Goal: Transaction & Acquisition: Book appointment/travel/reservation

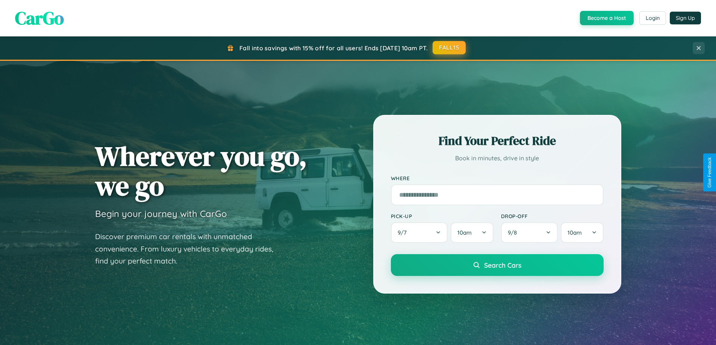
click at [449, 48] on button "FALL15" at bounding box center [448, 48] width 33 height 14
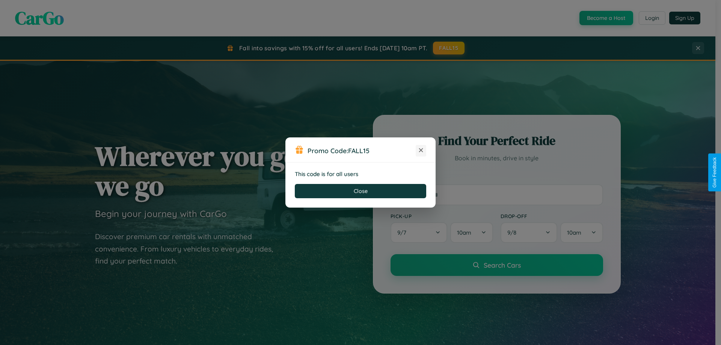
click at [421, 151] on icon at bounding box center [421, 151] width 8 height 8
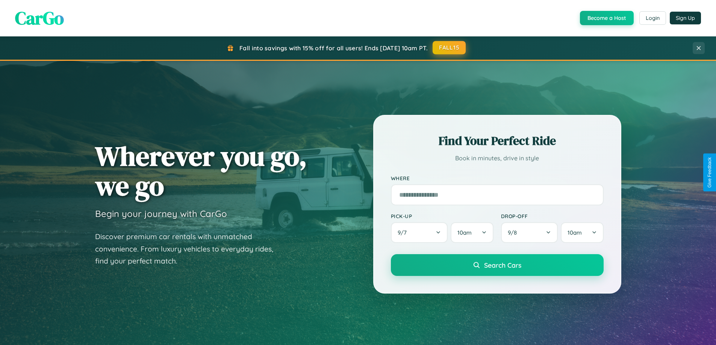
click at [449, 48] on button "FALL15" at bounding box center [448, 48] width 33 height 14
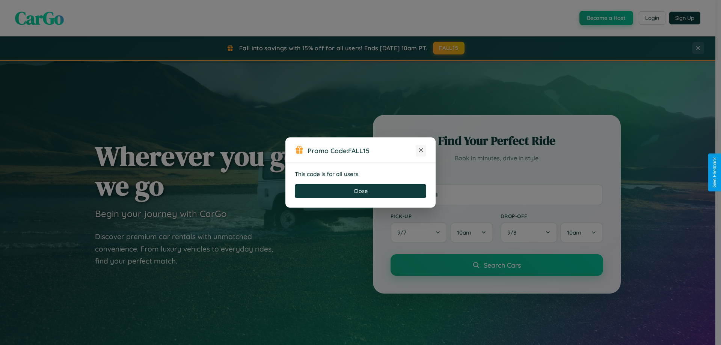
click at [421, 151] on icon at bounding box center [421, 151] width 8 height 8
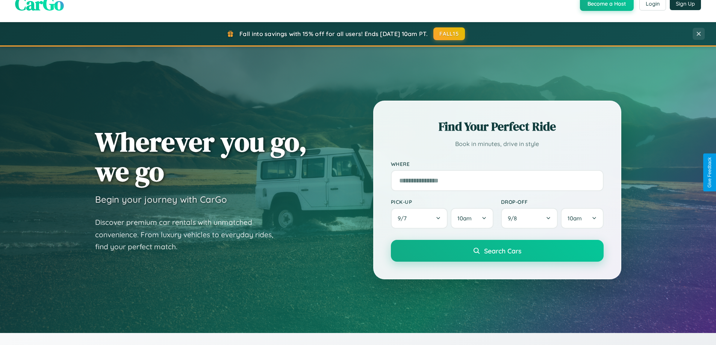
scroll to position [1446, 0]
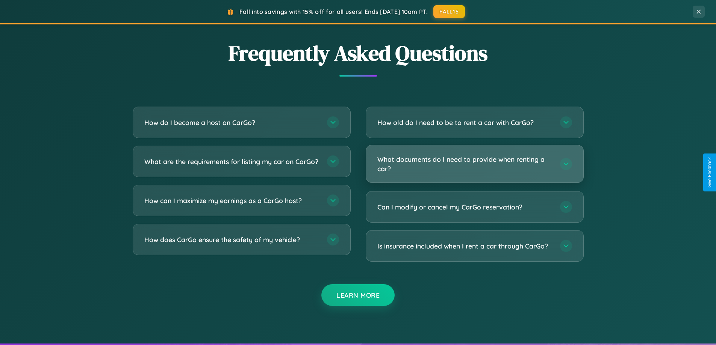
click at [474, 164] on h3 "What documents do I need to provide when renting a car?" at bounding box center [464, 164] width 175 height 18
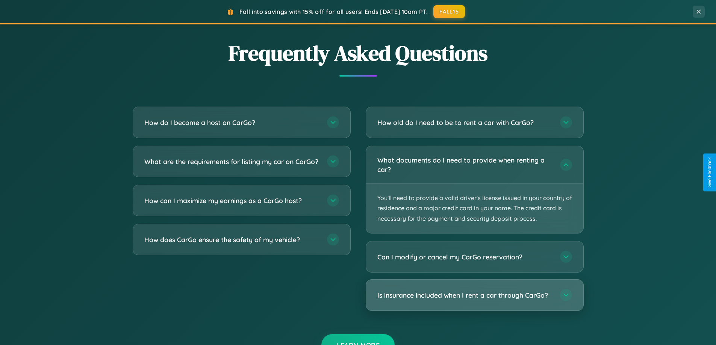
click at [474, 296] on h3 "Is insurance included when I rent a car through CarGo?" at bounding box center [464, 295] width 175 height 9
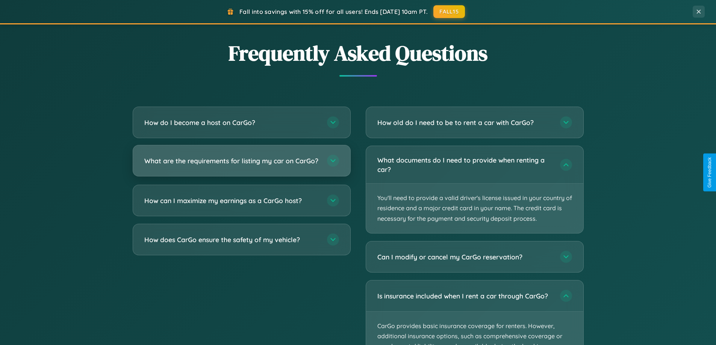
click at [241, 164] on h3 "What are the requirements for listing my car on CarGo?" at bounding box center [231, 160] width 175 height 9
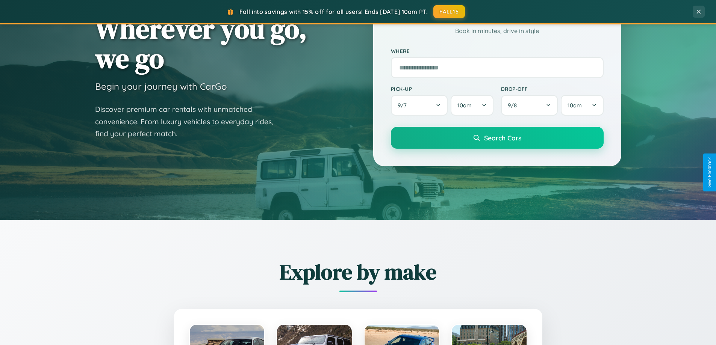
scroll to position [22, 0]
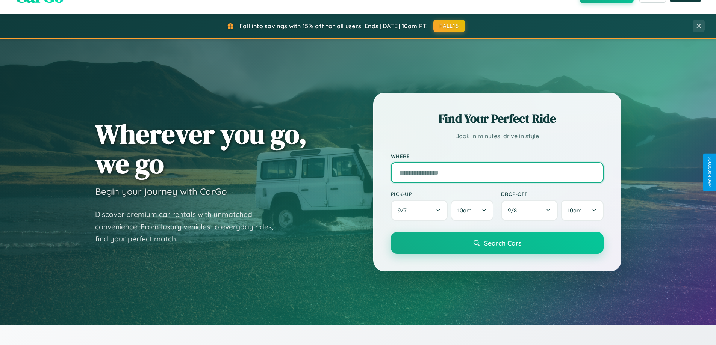
click at [497, 172] on input "text" at bounding box center [497, 172] width 213 height 21
type input "******"
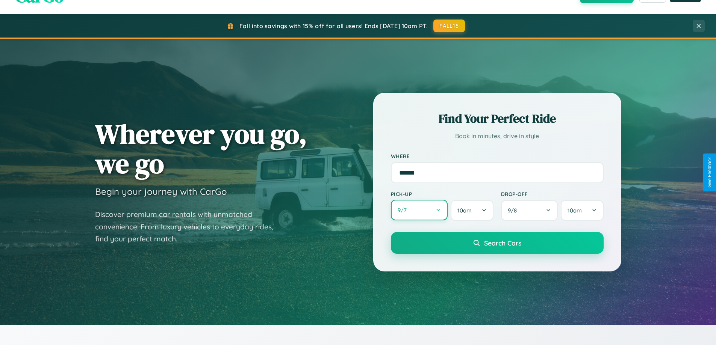
click at [419, 210] on button "9 / 7" at bounding box center [419, 210] width 57 height 21
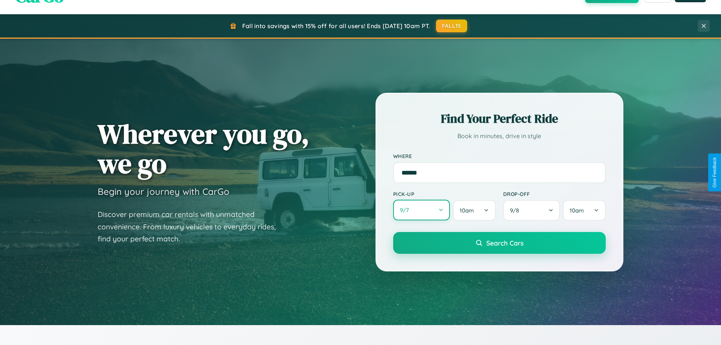
select select "*"
select select "****"
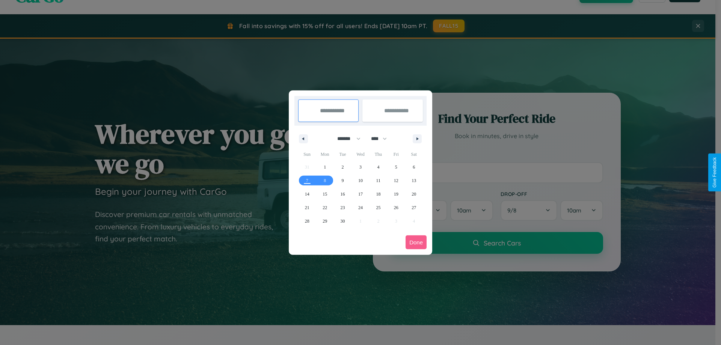
drag, startPoint x: 346, startPoint y: 139, endPoint x: 361, endPoint y: 151, distance: 19.2
click at [346, 139] on select "******* ******** ***** ***** *** **** **** ****** ********* ******* ******** **…" at bounding box center [348, 139] width 32 height 12
select select "**"
click at [343, 167] on span "2" at bounding box center [343, 167] width 2 height 14
type input "**********"
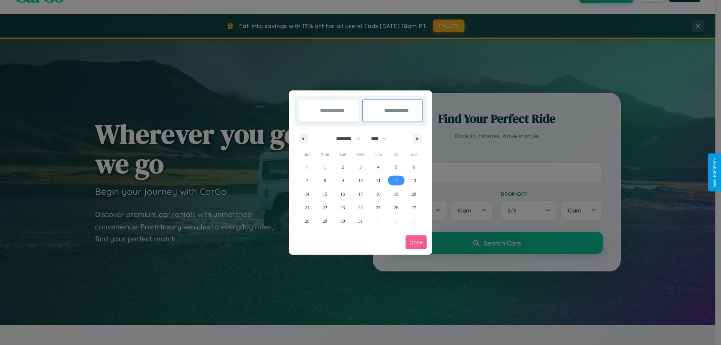
click at [396, 180] on span "12" at bounding box center [396, 181] width 5 height 14
type input "**********"
click at [416, 242] on button "Done" at bounding box center [416, 243] width 21 height 14
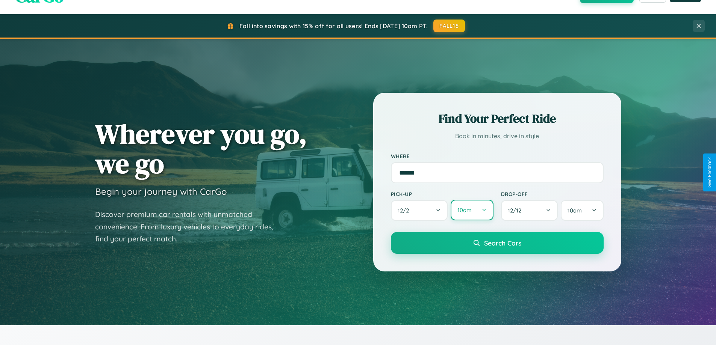
click at [471, 211] on button "10am" at bounding box center [471, 210] width 42 height 21
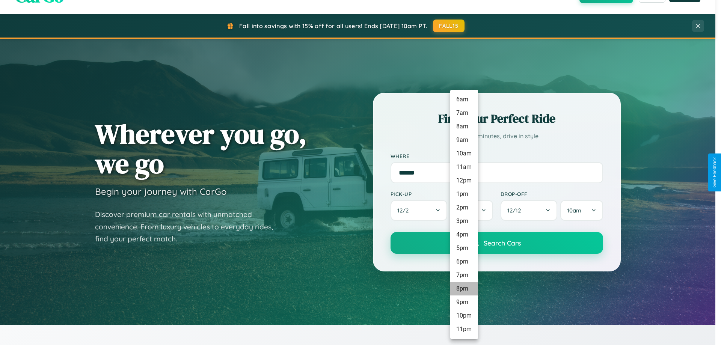
click at [464, 289] on li "8pm" at bounding box center [464, 289] width 28 height 14
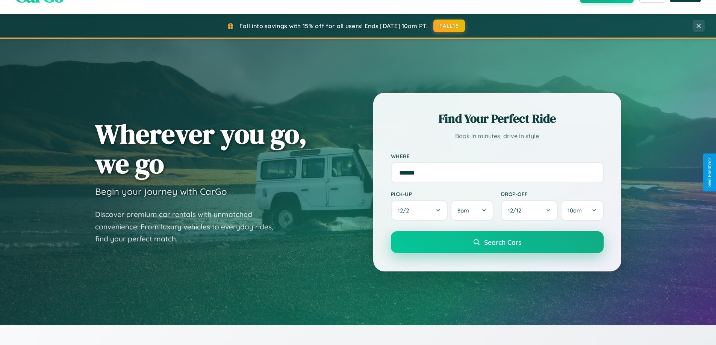
click at [497, 243] on span "Search Cars" at bounding box center [502, 242] width 37 height 8
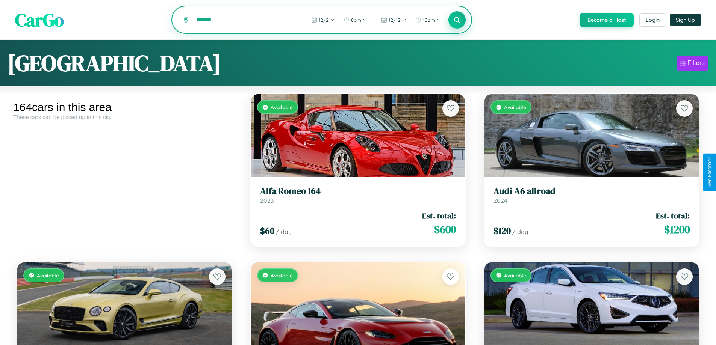
type input "*******"
click at [456, 20] on icon at bounding box center [456, 19] width 7 height 7
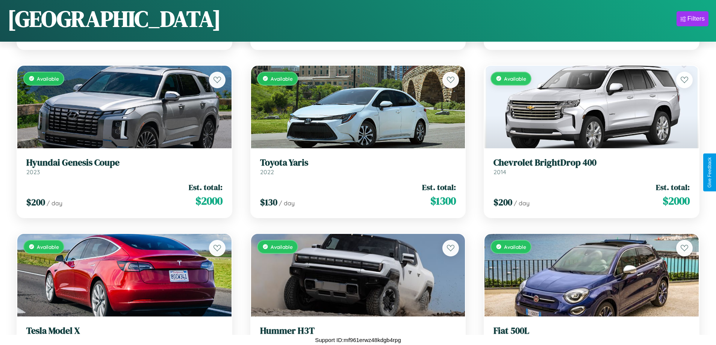
scroll to position [8348, 0]
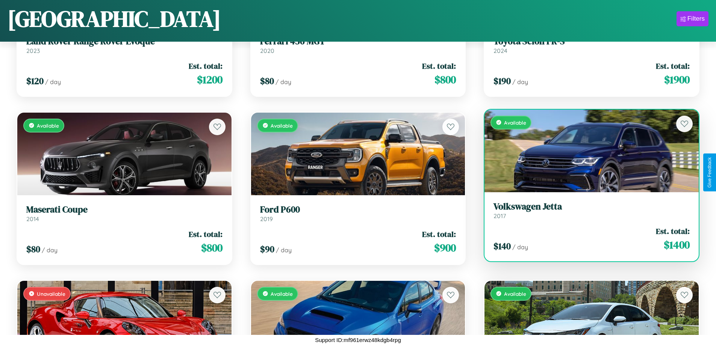
click at [586, 213] on link "Volkswagen Jetta 2017" at bounding box center [591, 210] width 196 height 18
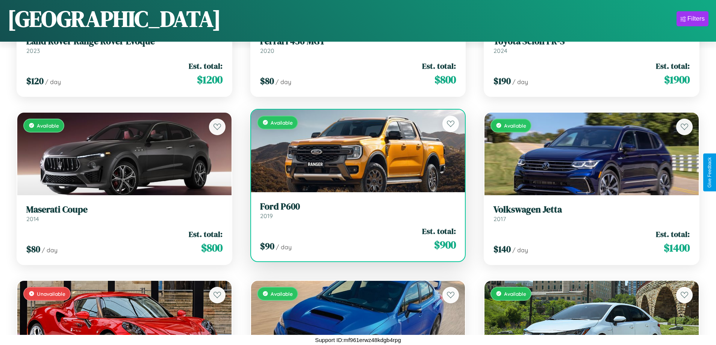
scroll to position [8180, 0]
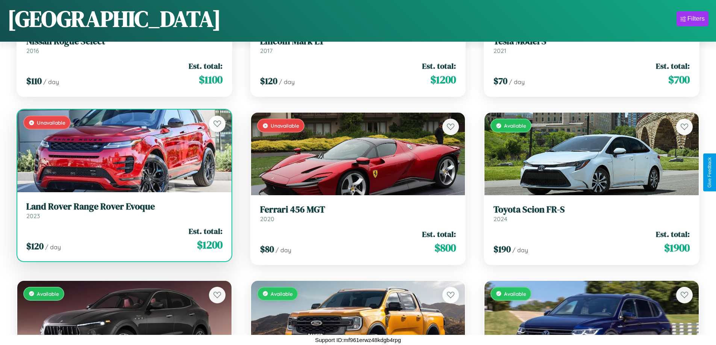
click at [123, 213] on link "Land Rover Range Rover Evoque 2023" at bounding box center [124, 210] width 196 height 18
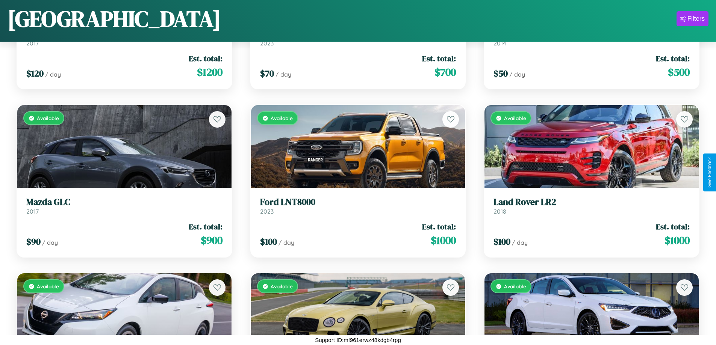
scroll to position [274, 0]
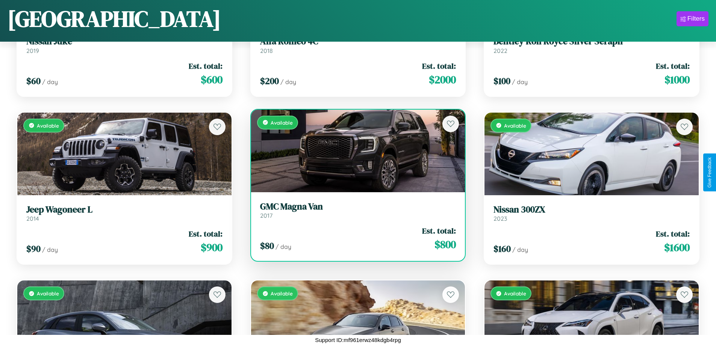
click at [355, 213] on link "GMC Magna Van 2017" at bounding box center [358, 210] width 196 height 18
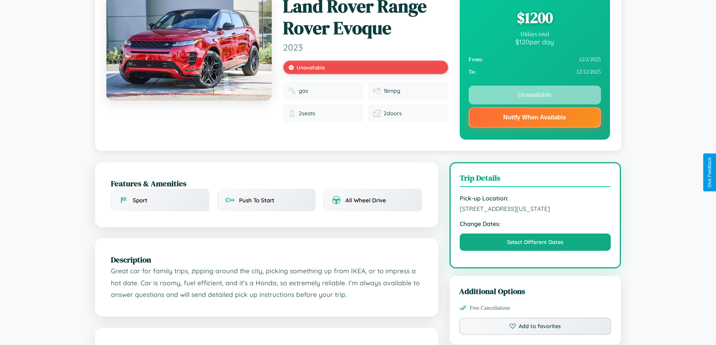
scroll to position [449, 0]
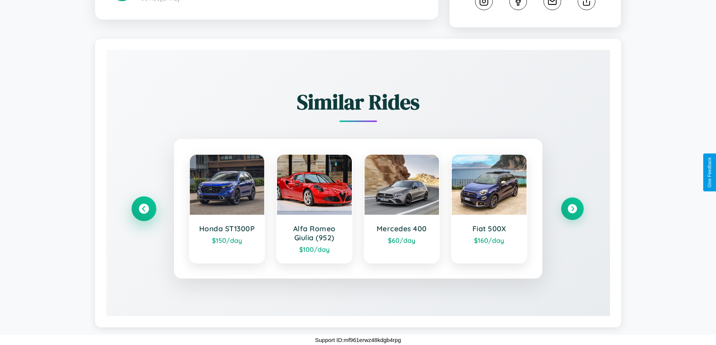
click at [144, 209] on icon at bounding box center [144, 209] width 10 height 10
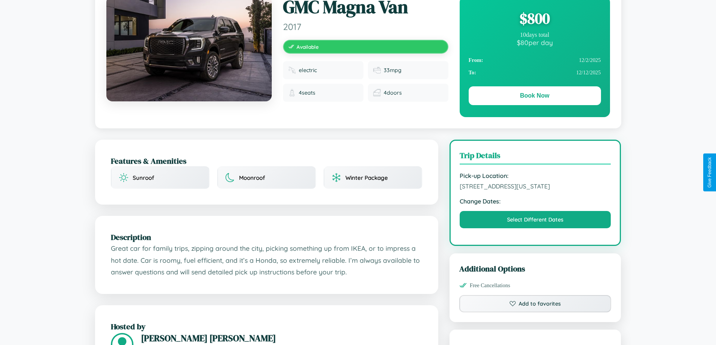
scroll to position [77, 0]
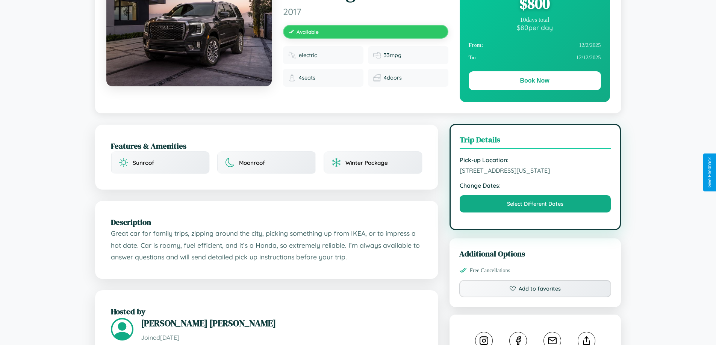
click at [535, 172] on span "2535 River Road Seattle Washington 86547 Spain" at bounding box center [534, 171] width 151 height 8
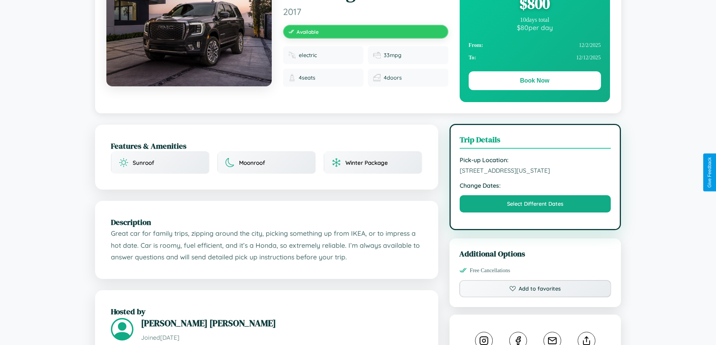
click at [535, 172] on span "2535 River Road Seattle Washington 86547 Spain" at bounding box center [534, 171] width 151 height 8
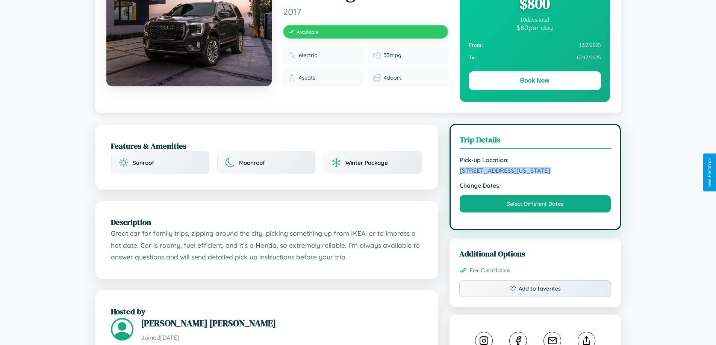
click at [535, 172] on span "2535 River Road Seattle Washington 86547 Spain" at bounding box center [534, 171] width 151 height 8
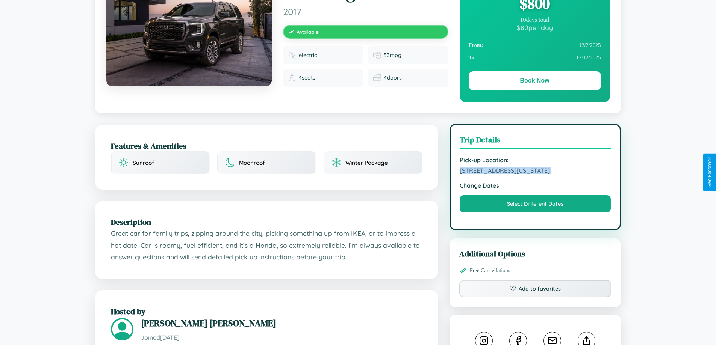
click at [535, 172] on span "2535 River Road Seattle Washington 86547 Spain" at bounding box center [534, 171] width 151 height 8
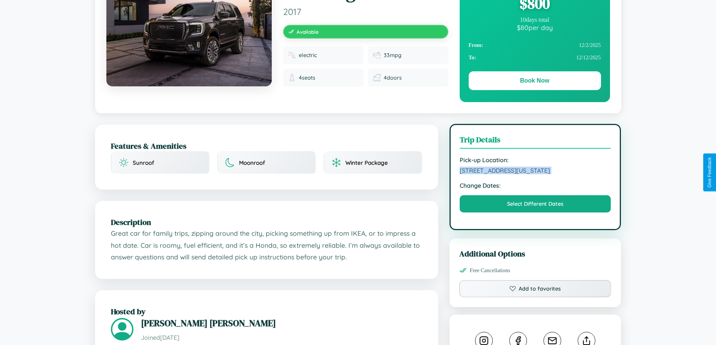
click at [535, 172] on span "2535 River Road Seattle Washington 86547 Spain" at bounding box center [534, 171] width 151 height 8
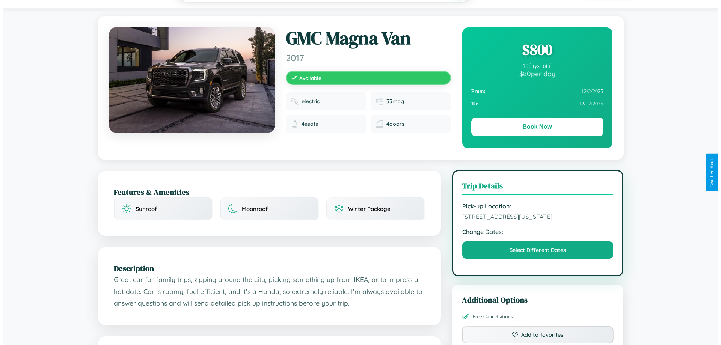
scroll to position [0, 0]
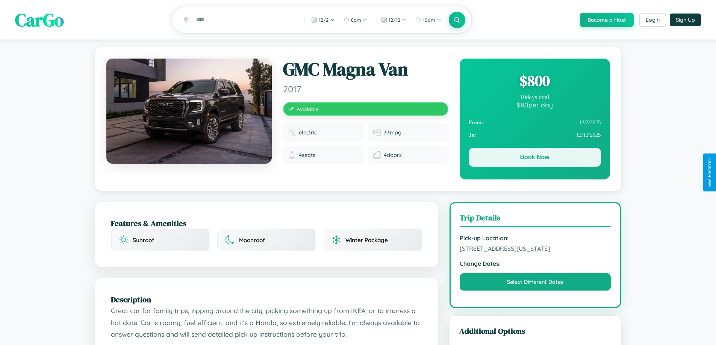
click at [534, 159] on button "Book Now" at bounding box center [534, 157] width 132 height 19
